Goal: Task Accomplishment & Management: Use online tool/utility

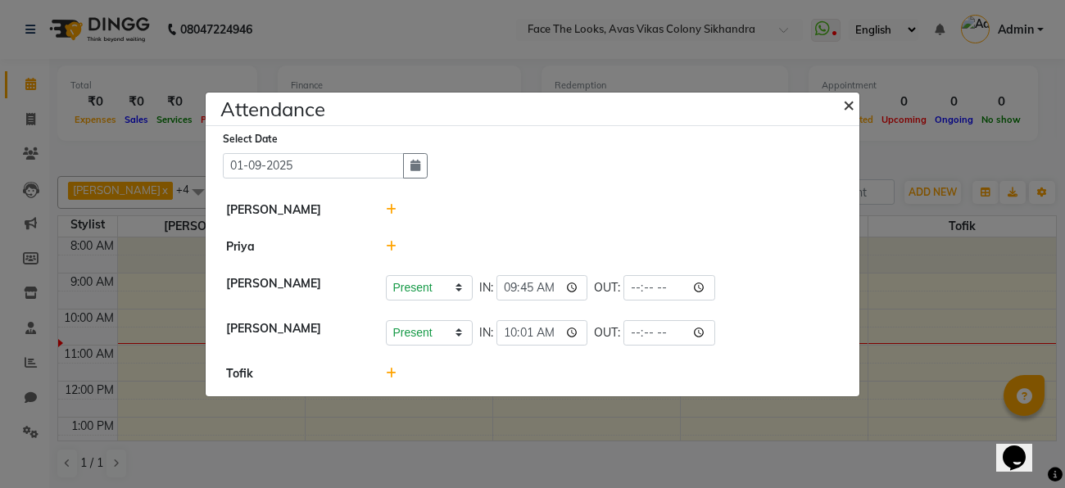
click at [850, 102] on span "×" at bounding box center [848, 104] width 11 height 25
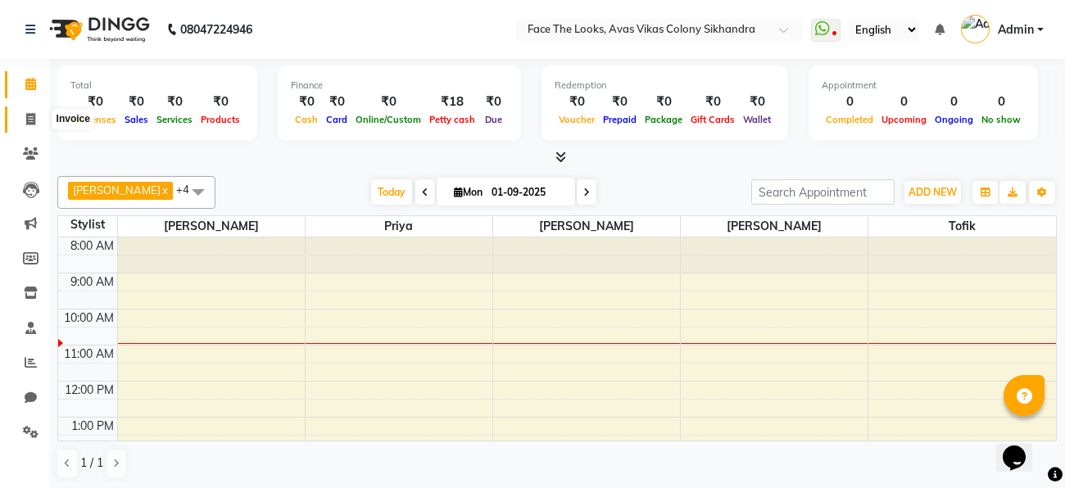
click at [32, 116] on icon at bounding box center [30, 119] width 9 height 12
select select "service"
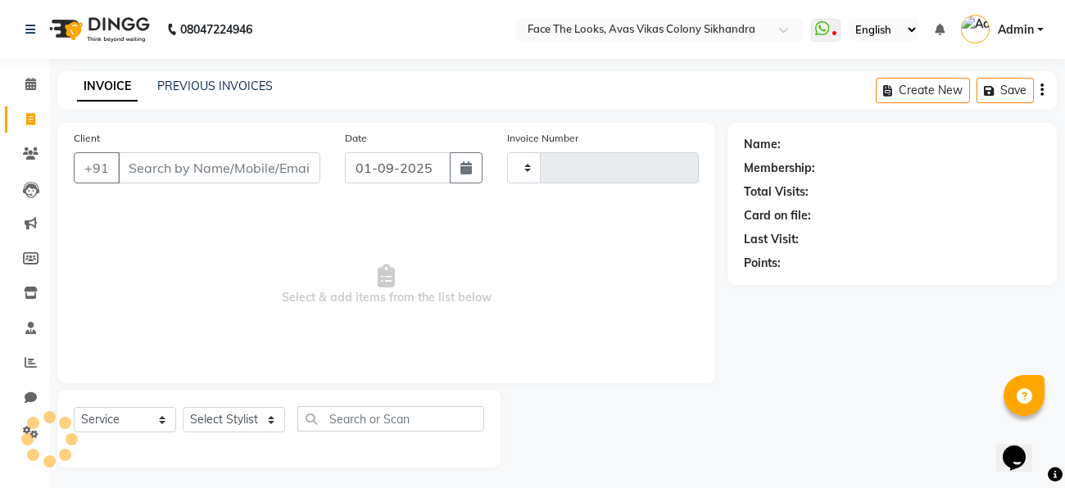
type input "0189"
select select "8471"
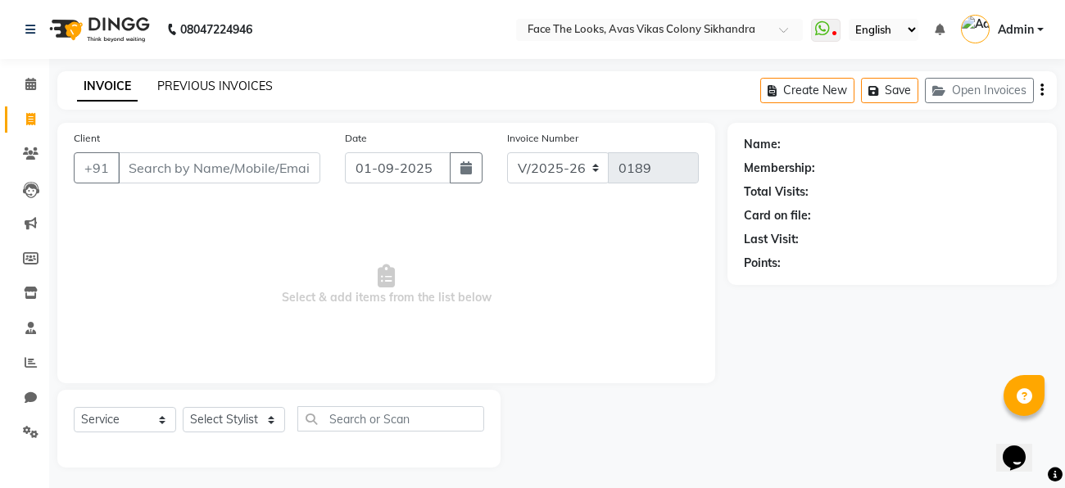
click at [211, 82] on link "PREVIOUS INVOICES" at bounding box center [215, 86] width 116 height 15
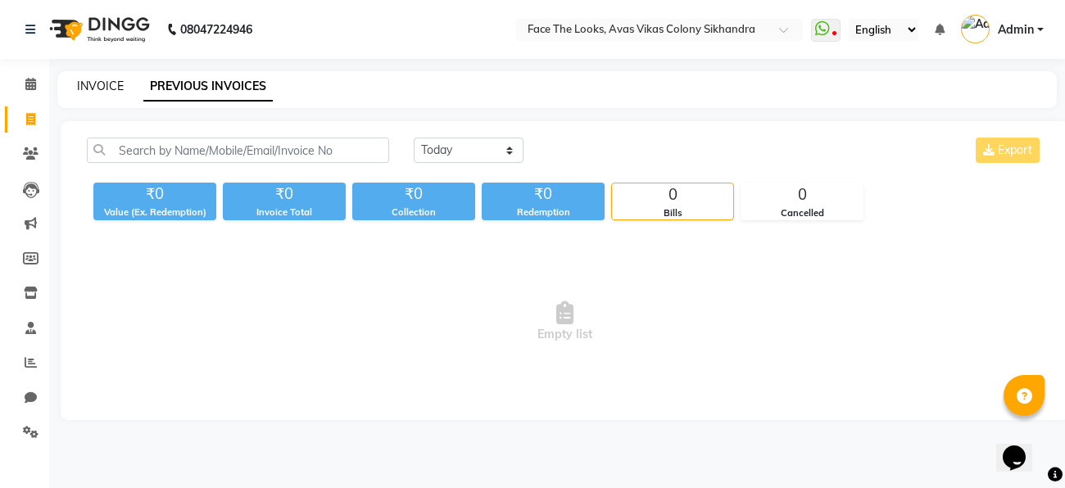
click at [98, 92] on link "INVOICE" at bounding box center [100, 86] width 47 height 15
select select "service"
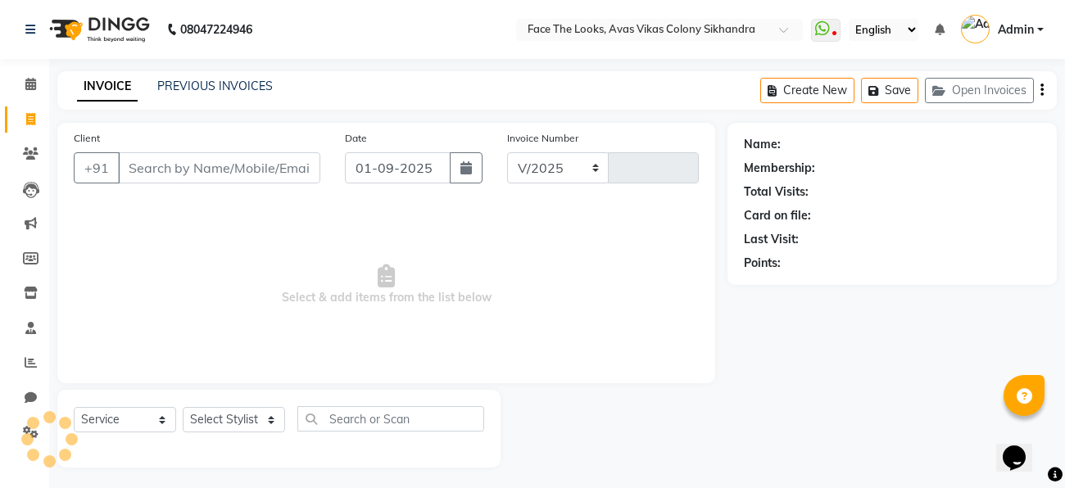
select select "8471"
type input "0189"
